Goal: Information Seeking & Learning: Check status

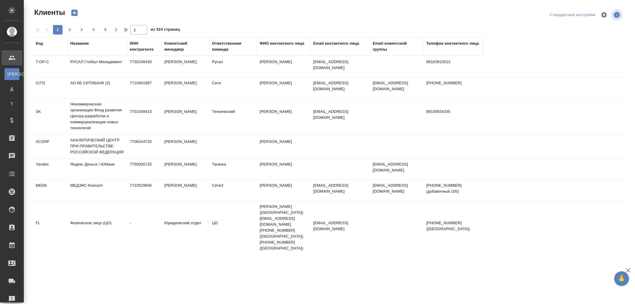
select select "RU"
click at [169, 51] on div "Клиентский менеджер" at bounding box center [185, 47] width 42 height 12
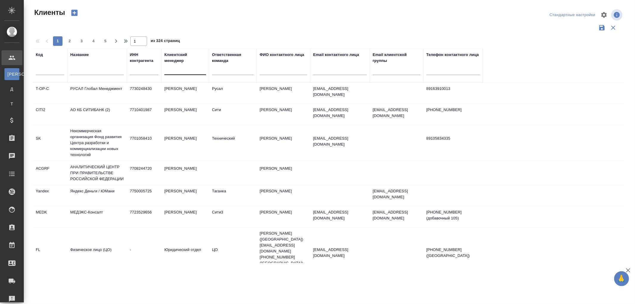
click at [169, 71] on div at bounding box center [185, 69] width 42 height 9
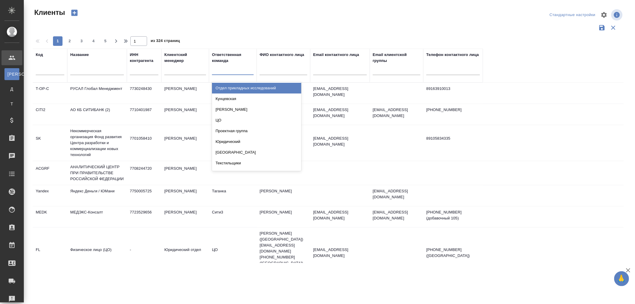
click at [227, 70] on div at bounding box center [233, 69] width 42 height 9
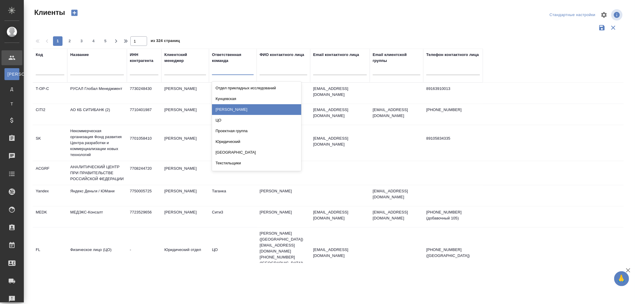
scroll to position [66, 0]
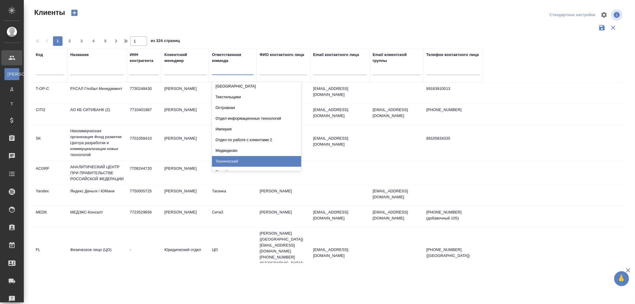
click at [228, 160] on div "Технический" at bounding box center [256, 161] width 89 height 11
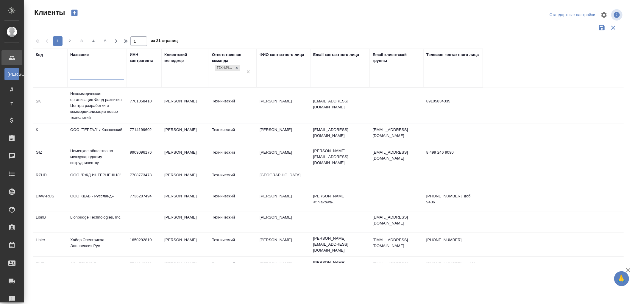
click at [89, 78] on input "text" at bounding box center [97, 75] width 54 height 7
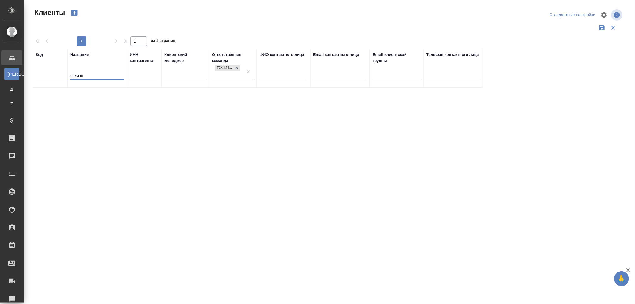
click at [94, 74] on input "бэкман" at bounding box center [97, 75] width 54 height 7
type input "бэк"
click at [90, 76] on input "бэк" at bounding box center [97, 75] width 54 height 7
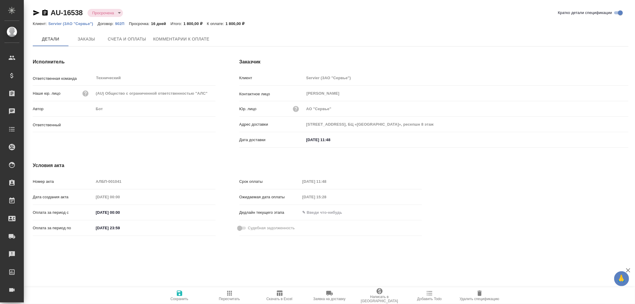
type input "[PERSON_NAME]"
click at [181, 35] on button "Комментарии к оплате" at bounding box center [181, 39] width 63 height 15
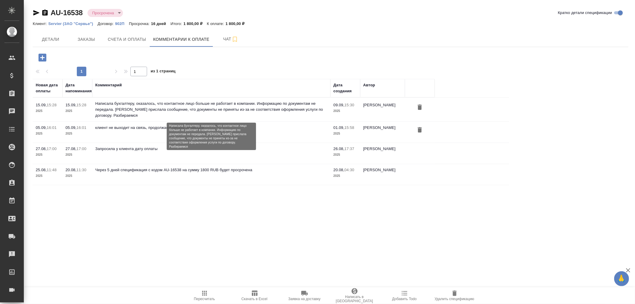
drag, startPoint x: 96, startPoint y: 104, endPoint x: 144, endPoint y: 111, distance: 48.7
click at [144, 111] on p "Написала бухгалтеру, оказалось, что контактное лицо больше не работает в компан…" at bounding box center [211, 110] width 232 height 18
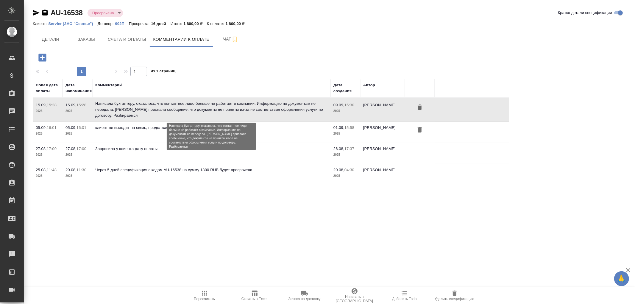
click at [119, 108] on p "Написала бухгалтеру, оказалось, что контактное лицо больше не работает в компан…" at bounding box center [211, 110] width 232 height 18
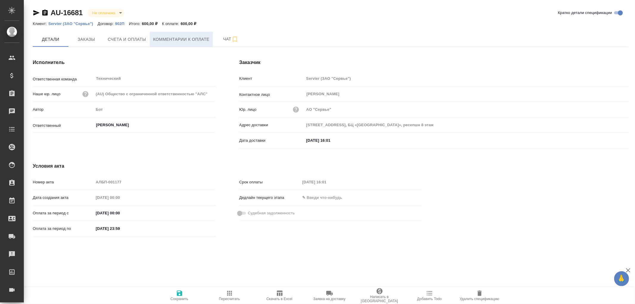
click at [191, 39] on span "Комментарии к оплате" at bounding box center [181, 39] width 56 height 7
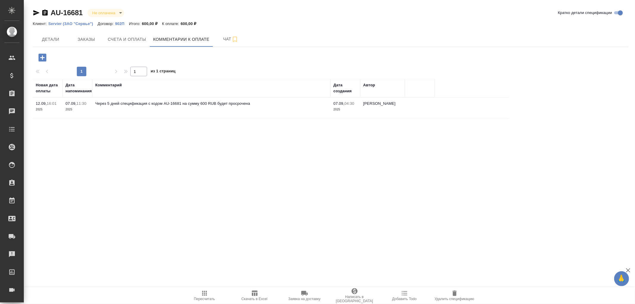
click at [43, 57] on icon "button" at bounding box center [42, 57] width 10 height 10
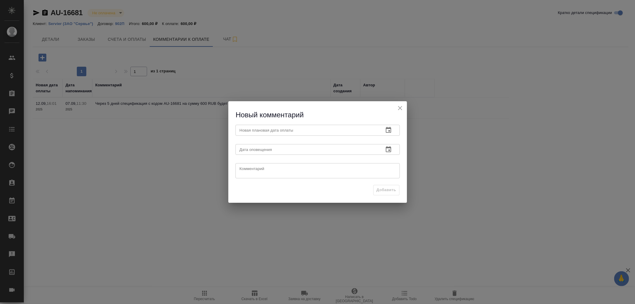
click at [251, 169] on textarea at bounding box center [318, 171] width 156 height 9
click at [264, 170] on textarea at bounding box center [318, 171] width 156 height 9
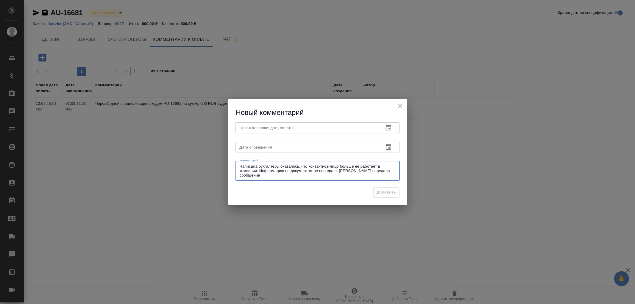
drag, startPoint x: 358, startPoint y: 170, endPoint x: 384, endPoint y: 171, distance: 25.4
click at [384, 171] on textarea "Написала бухгалтеру, оказалось, что контактное лицо больше не работает в компан…" at bounding box center [318, 171] width 156 height 14
click at [272, 173] on textarea "Написала бухгалтеру, оказалось, что контактное лицо больше не работает в компан…" at bounding box center [318, 171] width 156 height 14
click at [263, 177] on textarea "Написала бухгалтеру, оказалось, что контактное лицо больше не работает в компан…" at bounding box center [318, 171] width 156 height 14
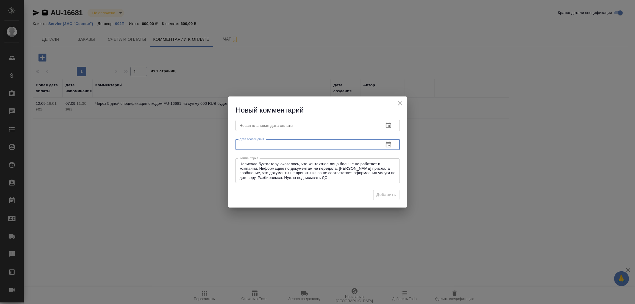
click at [264, 145] on input "text" at bounding box center [308, 144] width 144 height 11
click at [332, 178] on textarea "Написала бухгалтеру, оказалось, что контактное лицо больше не работает в компан…" at bounding box center [318, 171] width 156 height 18
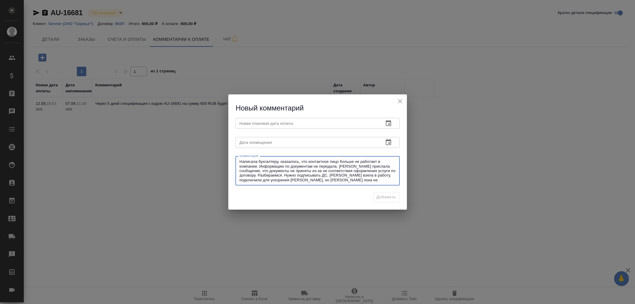
type textarea "Написала бухгалтеру, оказалось, что контактное лицо больше не работает в компан…"
click at [254, 144] on input "text" at bounding box center [308, 142] width 144 height 11
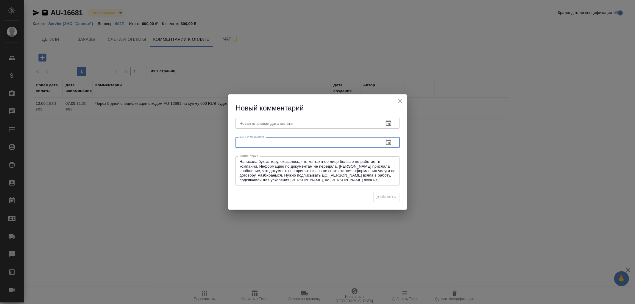
click at [386, 142] on icon "button" at bounding box center [388, 142] width 7 height 7
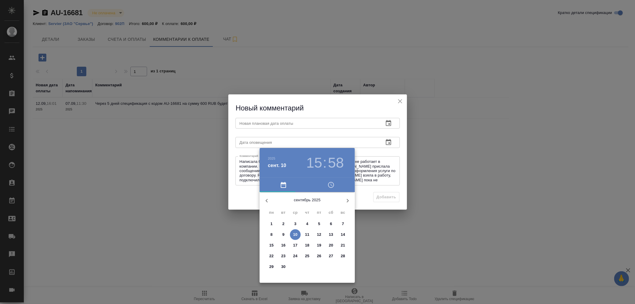
click at [270, 254] on p "22" at bounding box center [272, 256] width 4 height 6
type input "22.09.2025 15:58"
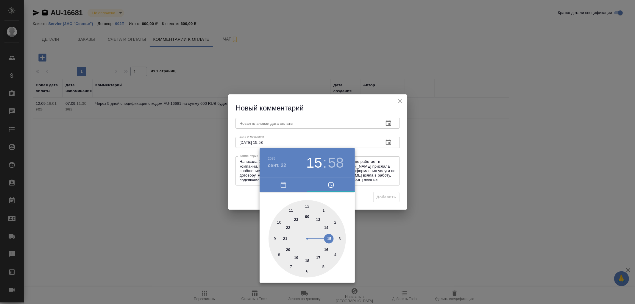
click at [262, 124] on div at bounding box center [317, 152] width 635 height 304
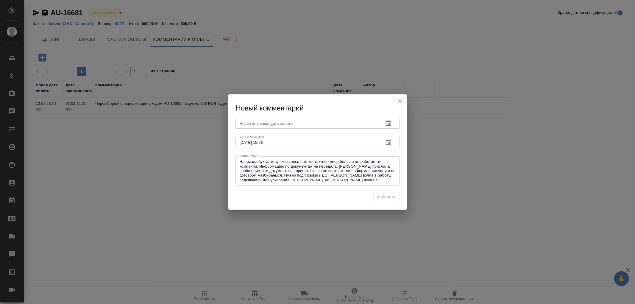
drag, startPoint x: 255, startPoint y: 123, endPoint x: 273, endPoint y: 126, distance: 17.8
click at [258, 124] on input "text" at bounding box center [308, 123] width 144 height 11
click at [389, 125] on icon "button" at bounding box center [388, 123] width 5 height 6
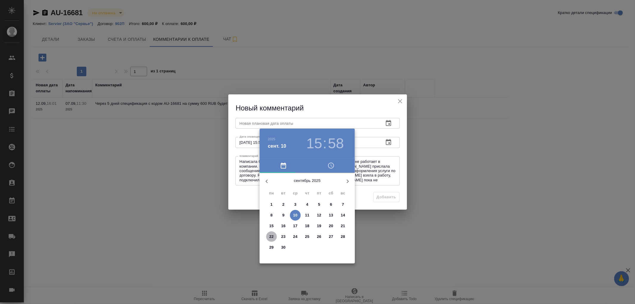
click at [273, 236] on p "22" at bounding box center [272, 237] width 4 height 6
type input "22.09.2025 15:58"
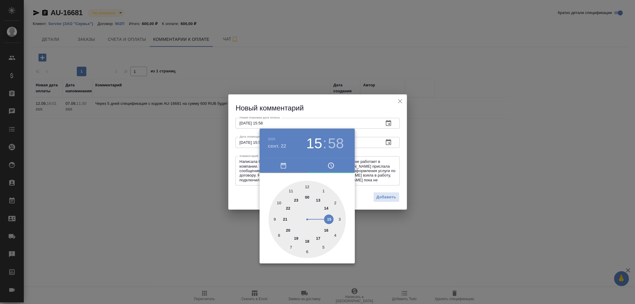
click at [387, 197] on div at bounding box center [317, 152] width 635 height 304
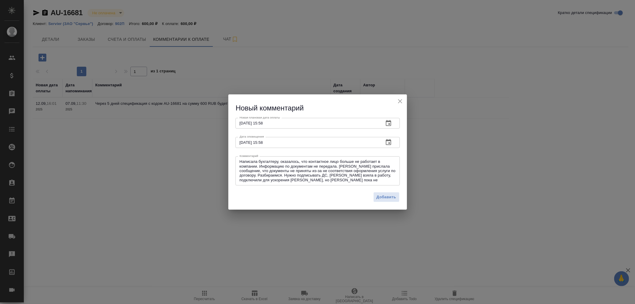
drag, startPoint x: 238, startPoint y: 160, endPoint x: 295, endPoint y: 175, distance: 58.4
click at [280, 174] on div "Написала бухгалтеру, оказалось, что контактное лицо больше не работает в компан…" at bounding box center [318, 170] width 164 height 29
drag, startPoint x: 343, startPoint y: 182, endPoint x: 265, endPoint y: 176, distance: 78.3
click at [265, 176] on div "Написала бухгалтеру, оказалось, что контактное лицо больше не работает в компан…" at bounding box center [318, 170] width 164 height 29
drag, startPoint x: 338, startPoint y: 178, endPoint x: 346, endPoint y: 179, distance: 8.5
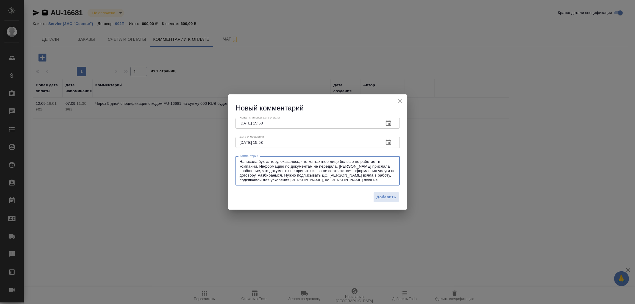
click at [324, 179] on textarea "Написала бухгалтеру, оказалось, что контактное лицо больше не работает в компан…" at bounding box center [318, 170] width 156 height 23
drag, startPoint x: 340, startPoint y: 180, endPoint x: 344, endPoint y: 182, distance: 4.0
click at [342, 181] on textarea "Написала бухгалтеру, оказалось, что контактное лицо больше не работает в компан…" at bounding box center [318, 170] width 156 height 23
drag, startPoint x: 342, startPoint y: 181, endPoint x: 239, endPoint y: 161, distance: 104.6
click at [239, 161] on div "Написала бухгалтеру, оказалось, что контактное лицо больше не работает в компан…" at bounding box center [318, 170] width 164 height 29
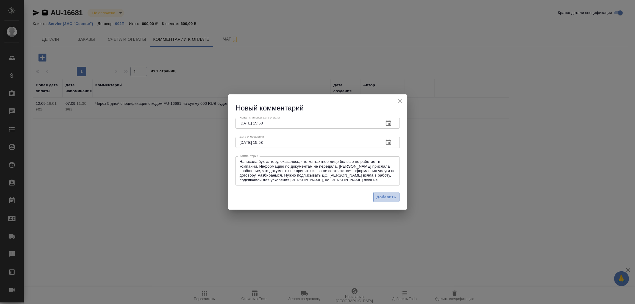
click at [386, 199] on span "Добавить" at bounding box center [387, 197] width 20 height 7
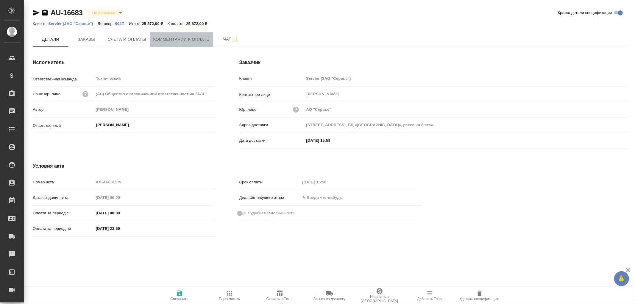
click at [173, 34] on button "Комментарии к оплате" at bounding box center [181, 39] width 63 height 15
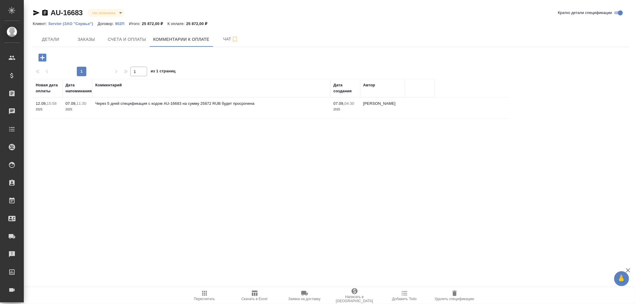
click at [40, 57] on icon "button" at bounding box center [42, 58] width 8 height 8
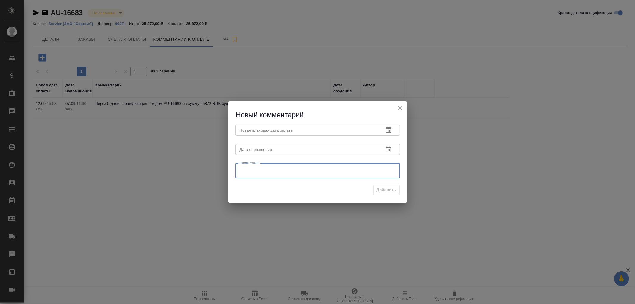
click at [255, 169] on textarea at bounding box center [318, 171] width 156 height 9
paste textarea "Написала бухгалтеру, оказалось, что контактное лицо больше не работает в компан…"
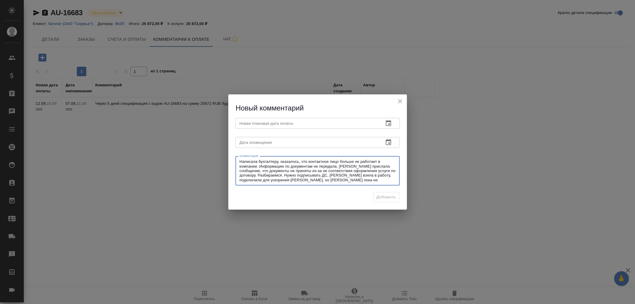
type textarea "Написала бухгалтеру, оказалось, что контактное лицо больше не работает в компан…"
click at [264, 142] on input "text" at bounding box center [308, 142] width 144 height 11
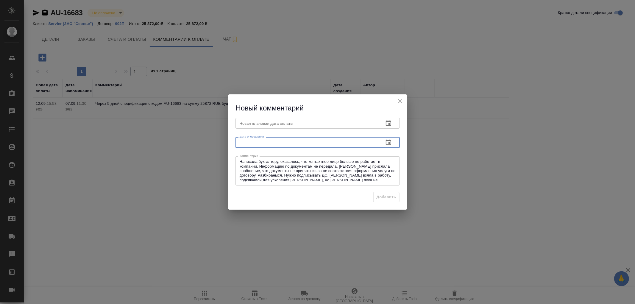
click at [388, 142] on icon "button" at bounding box center [388, 142] width 7 height 7
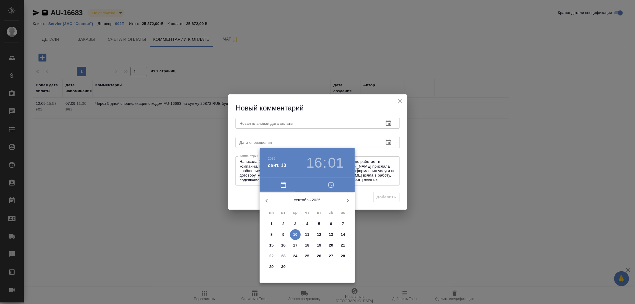
click at [270, 255] on span "22" at bounding box center [271, 256] width 11 height 6
type input "22.09.2025 16:01"
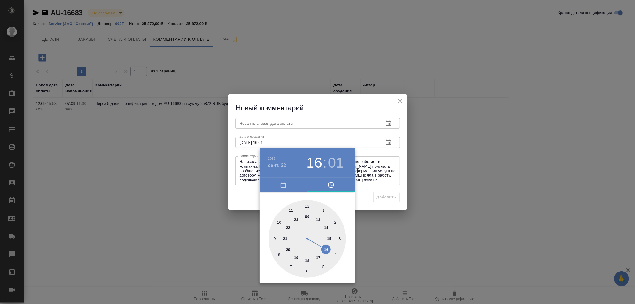
click at [255, 125] on div at bounding box center [317, 152] width 635 height 304
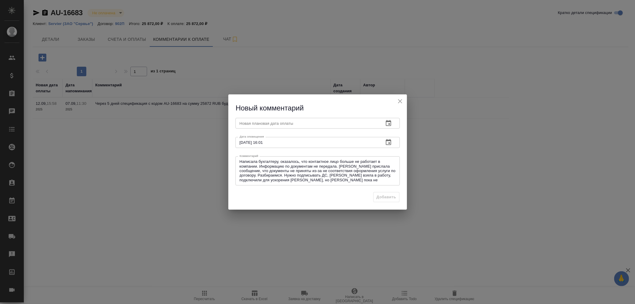
click at [260, 123] on input "text" at bounding box center [308, 123] width 144 height 11
click at [387, 125] on icon "button" at bounding box center [388, 123] width 7 height 7
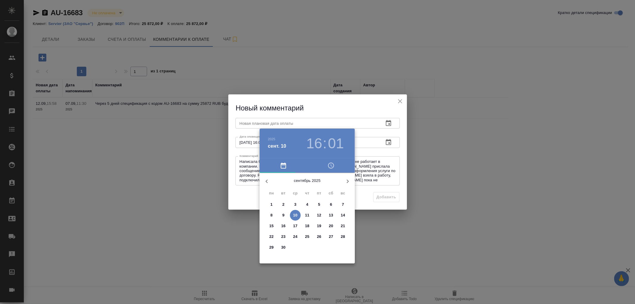
click at [271, 235] on span "22" at bounding box center [271, 237] width 11 height 6
type input "22.09.2025 16:01"
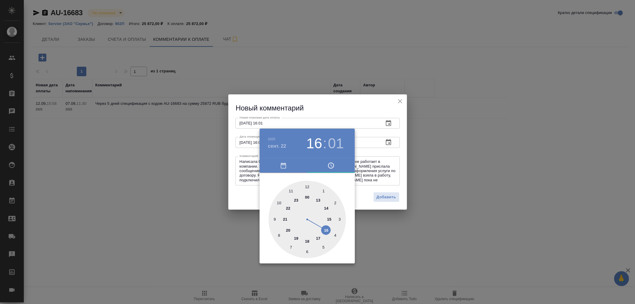
click at [395, 198] on div at bounding box center [317, 152] width 635 height 304
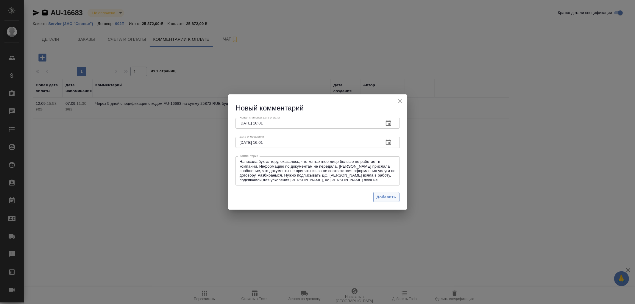
click at [390, 197] on span "Добавить" at bounding box center [387, 197] width 20 height 7
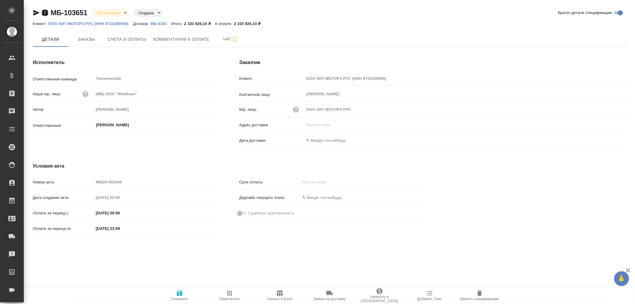
click at [46, 11] on icon "button" at bounding box center [44, 13] width 5 height 6
click at [318, 141] on input "text" at bounding box center [330, 140] width 52 height 9
click at [611, 138] on icon "button" at bounding box center [611, 140] width 5 height 6
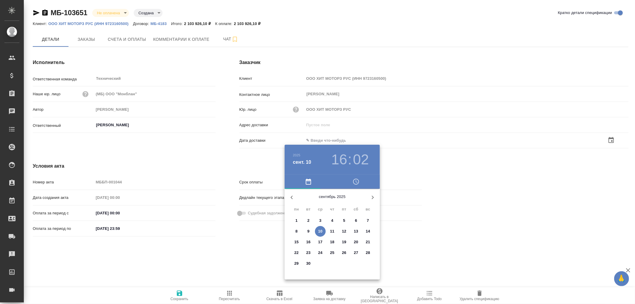
click at [332, 219] on p "4" at bounding box center [332, 221] width 2 height 6
type input "[DATE] 16:02"
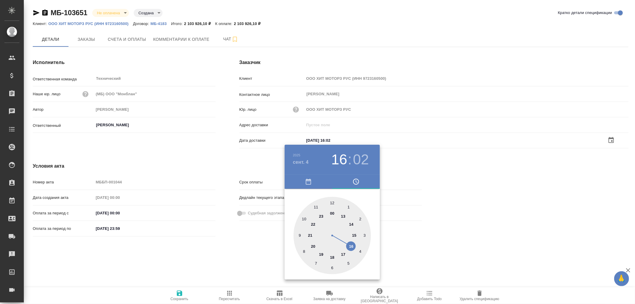
drag, startPoint x: 178, startPoint y: 299, endPoint x: 178, endPoint y: 292, distance: 6.6
click at [179, 295] on div at bounding box center [317, 152] width 635 height 304
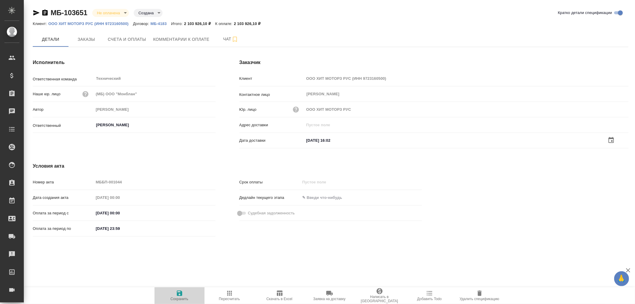
click at [178, 293] on icon "button" at bounding box center [179, 293] width 7 height 7
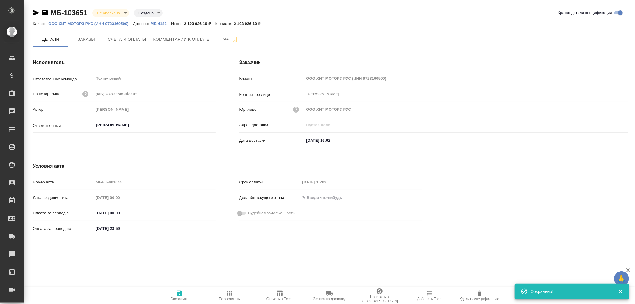
drag, startPoint x: 178, startPoint y: 293, endPoint x: 180, endPoint y: 284, distance: 8.5
click at [179, 291] on icon "button" at bounding box center [179, 293] width 7 height 7
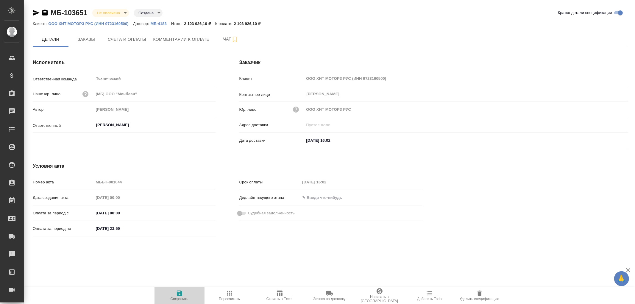
click at [181, 294] on icon "button" at bounding box center [179, 293] width 5 height 5
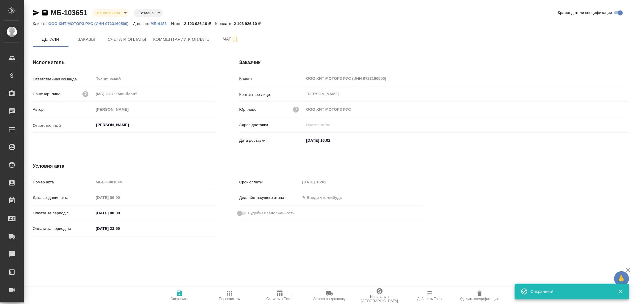
drag, startPoint x: 181, startPoint y: 293, endPoint x: 184, endPoint y: 227, distance: 66.5
click at [182, 292] on icon "button" at bounding box center [179, 293] width 5 height 5
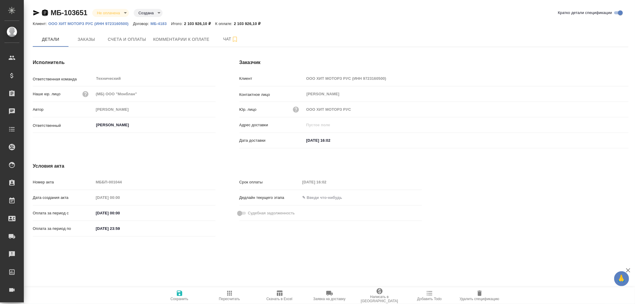
click at [48, 13] on icon "button" at bounding box center [44, 12] width 7 height 7
click at [181, 290] on icon "button" at bounding box center [179, 293] width 7 height 7
click at [43, 12] on icon "button" at bounding box center [44, 13] width 5 height 6
click at [194, 24] on p "Заявка №20227" at bounding box center [195, 23] width 35 height 4
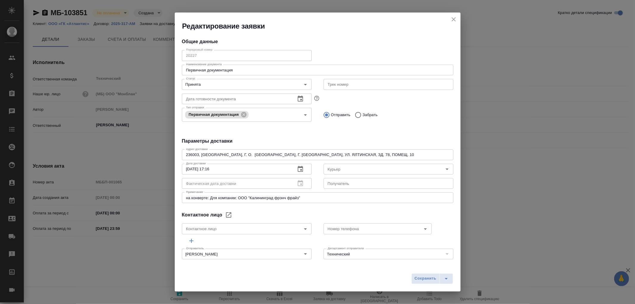
type input "Сманцер Анна"
type input "+79212651015"
type input "Russian Post"
click at [453, 18] on icon "close" at bounding box center [453, 19] width 7 height 7
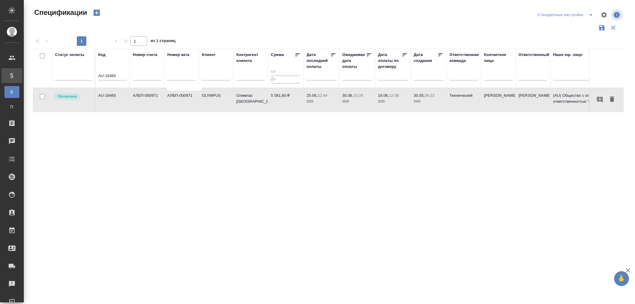
scroll to position [22, 0]
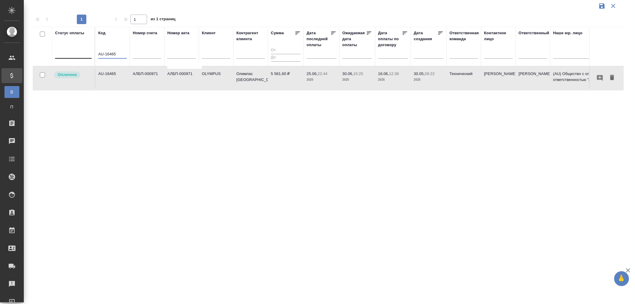
drag, startPoint x: 118, startPoint y: 53, endPoint x: 66, endPoint y: 54, distance: 51.5
click at [66, 54] on tr "Статус оплаты Код AU-16465 Номер счета Номер акта Клиент Контрагент клиента Сум…" at bounding box center [419, 46] width 773 height 39
paste input "7049"
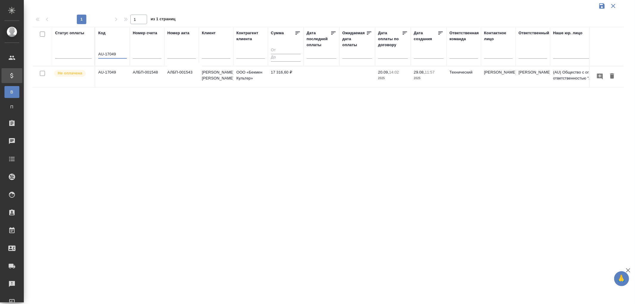
click at [152, 79] on td "АЛБП-001548" at bounding box center [147, 76] width 35 height 21
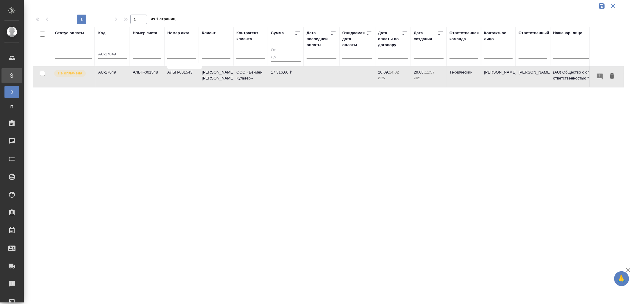
click at [152, 79] on td "АЛБП-001548" at bounding box center [147, 76] width 35 height 21
drag, startPoint x: 122, startPoint y: 52, endPoint x: 94, endPoint y: 52, distance: 28.0
click at [94, 52] on tr "Статус оплаты Код AU-17049 Номер счета Номер акта Клиент Контрагент клиента Сум…" at bounding box center [419, 46] width 773 height 39
paste input "МБ-103496"
type input "МБ-103496"
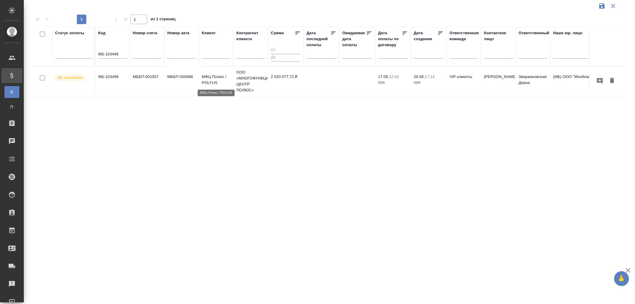
click at [203, 82] on p "МФЦ Полюс / POLYUS" at bounding box center [216, 80] width 29 height 12
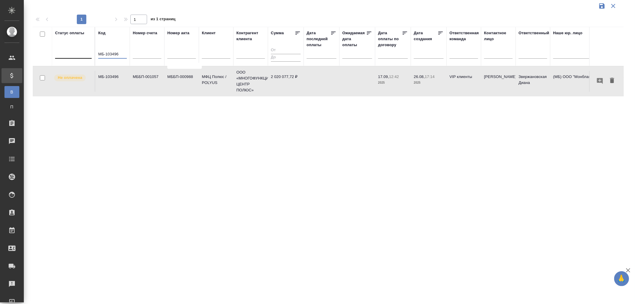
drag, startPoint x: 121, startPoint y: 55, endPoint x: 55, endPoint y: 50, distance: 65.7
click at [55, 50] on tr "Статус оплаты Код МБ-103496 Номер счета Номер акта Клиент Контрагент клиента Су…" at bounding box center [419, 46] width 773 height 39
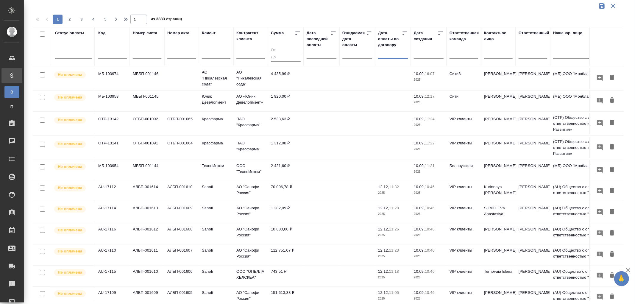
click at [393, 55] on input "text" at bounding box center [395, 53] width 26 height 8
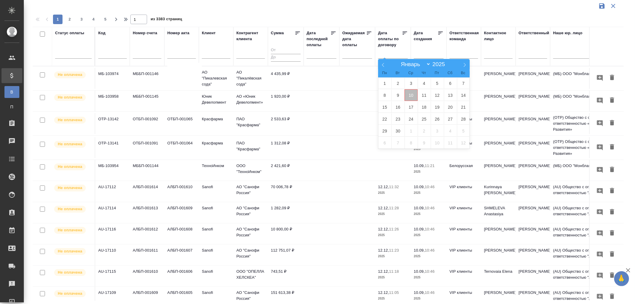
click at [411, 93] on span "10" at bounding box center [411, 95] width 13 height 12
type div "2025-09-09T21:00:00.000Z"
click at [464, 97] on span "14" at bounding box center [463, 95] width 13 height 12
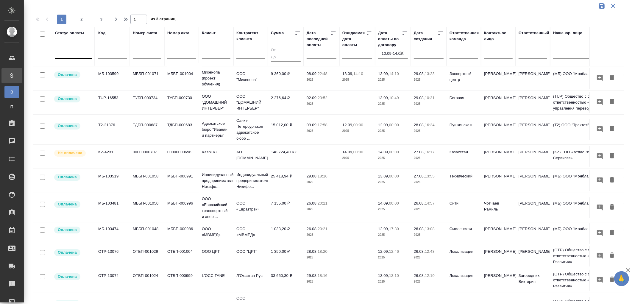
click at [74, 52] on div at bounding box center [73, 52] width 37 height 9
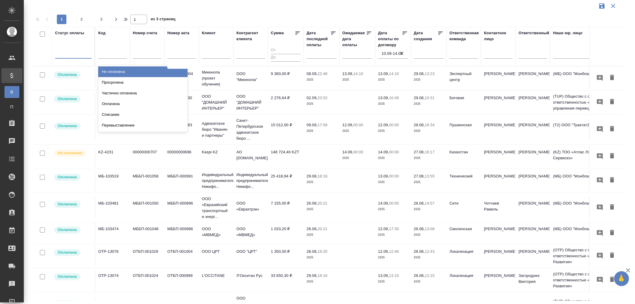
click at [116, 72] on div "Не оплачена" at bounding box center [142, 71] width 89 height 11
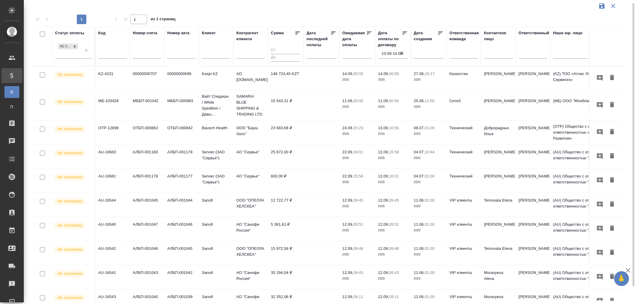
scroll to position [0, 0]
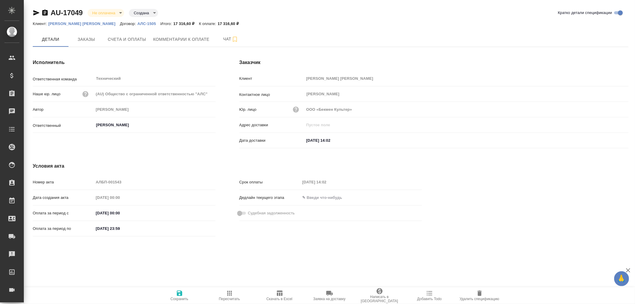
click at [67, 22] on p "Beckman Coulter" at bounding box center [84, 23] width 72 height 4
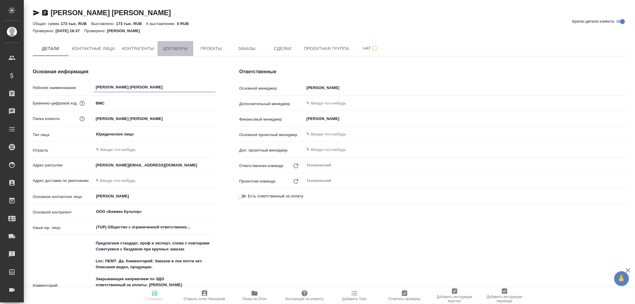
click at [168, 49] on span "Договоры" at bounding box center [175, 48] width 29 height 7
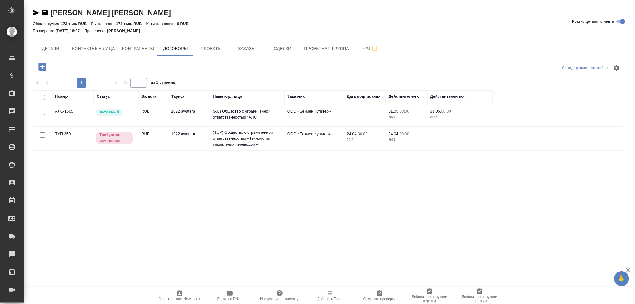
click at [252, 111] on td "(AU) Общество с ограниченной ответственностью "АЛС"" at bounding box center [247, 115] width 74 height 21
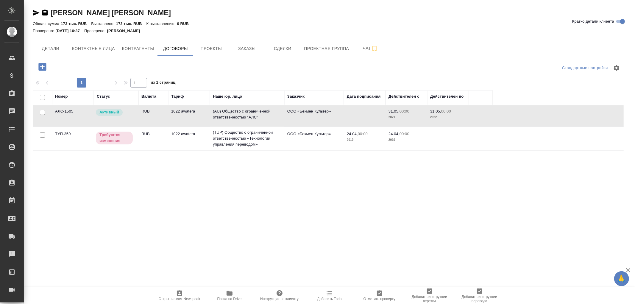
click at [252, 111] on td "(AU) Общество с ограниченной ответственностью "АЛС"" at bounding box center [247, 115] width 74 height 21
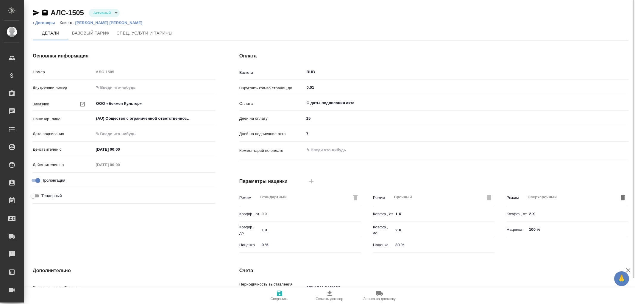
type input "1022 awatera"
type input "Стандартный шаблон - [PHONE_NUMBER] - ВЫБЕРИ МЕНЯ!"
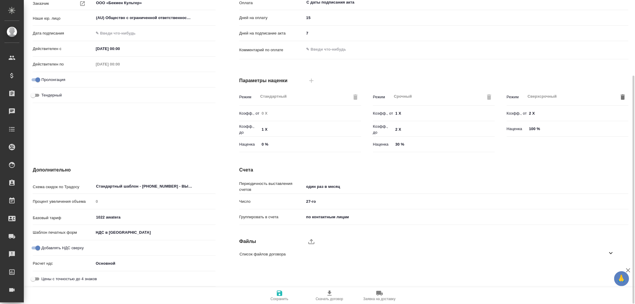
click at [612, 252] on icon at bounding box center [611, 253] width 7 height 7
click at [603, 269] on icon "button" at bounding box center [603, 270] width 7 height 7
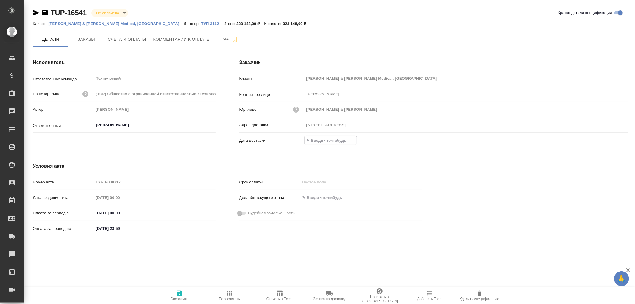
click at [315, 141] on input "text" at bounding box center [331, 140] width 52 height 9
click at [608, 142] on div at bounding box center [466, 140] width 324 height 9
click at [612, 137] on icon "button" at bounding box center [611, 140] width 7 height 7
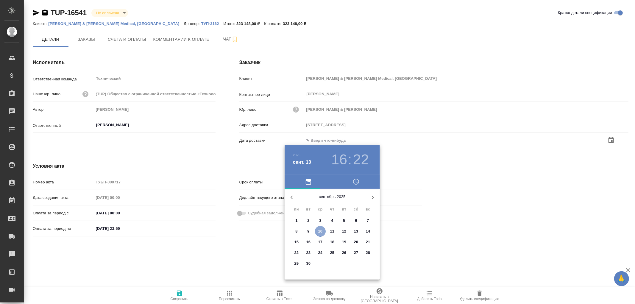
click at [321, 231] on p "10" at bounding box center [320, 231] width 4 height 6
type input "[DATE] 16:22"
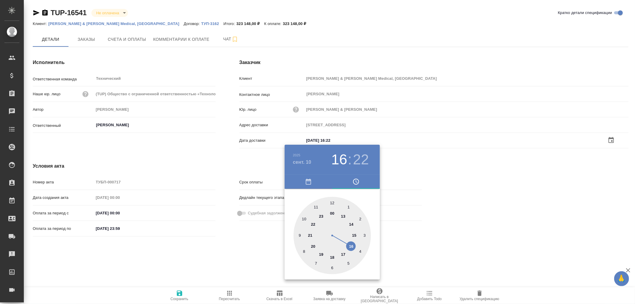
click at [179, 295] on div at bounding box center [317, 152] width 635 height 304
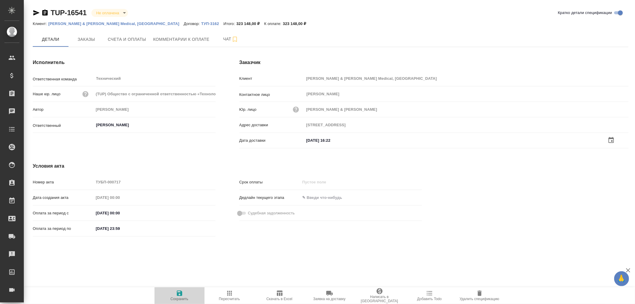
click at [180, 294] on icon "button" at bounding box center [179, 293] width 5 height 5
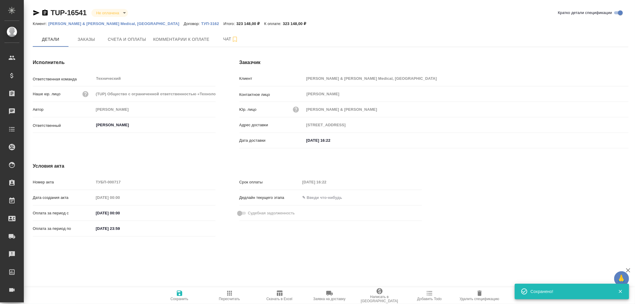
click at [180, 294] on icon "button" at bounding box center [179, 293] width 5 height 5
